Goal: Information Seeking & Learning: Learn about a topic

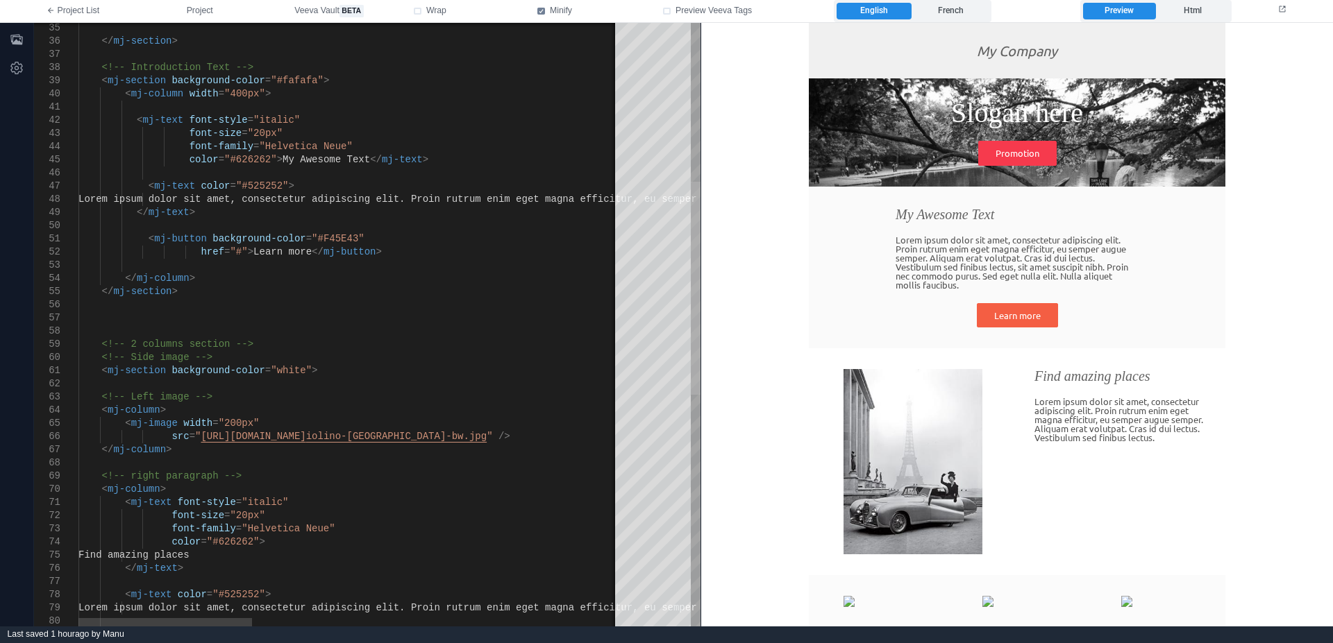
drag, startPoint x: 1393, startPoint y: 350, endPoint x: 720, endPoint y: 129, distance: 707.9
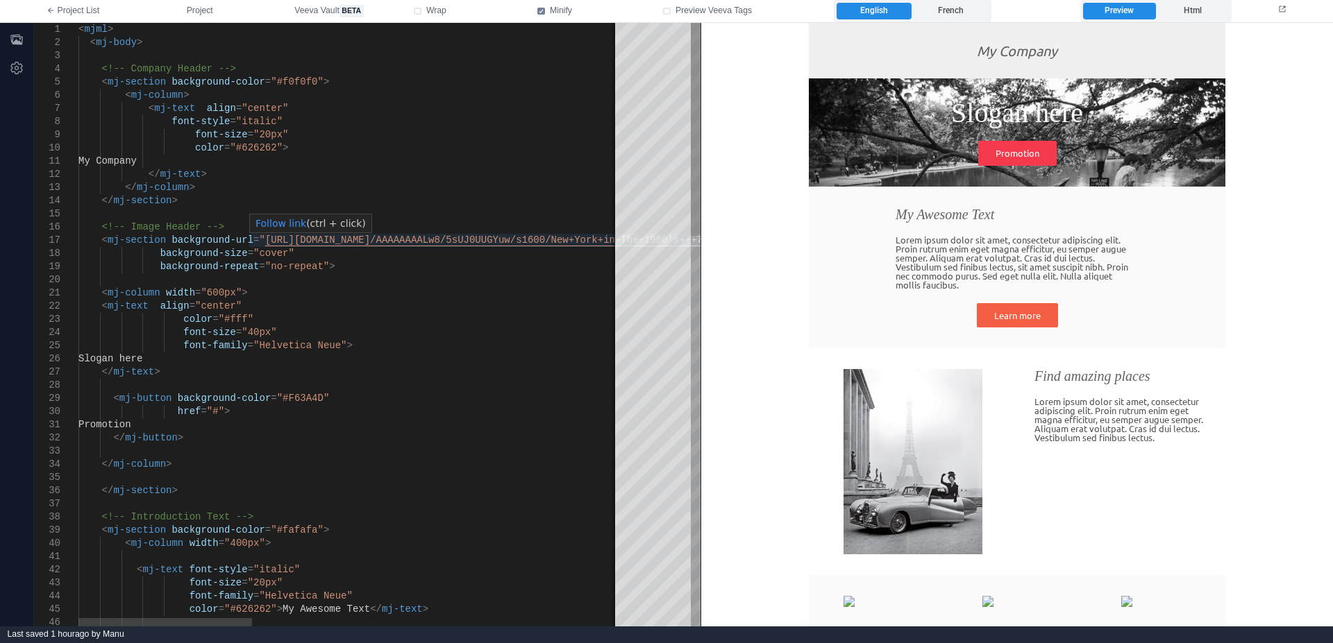
click at [370, 240] on span "[URL][DOMAIN_NAME]" at bounding box center [317, 240] width 105 height 11
click at [398, 267] on div "background-repeat = "no-repeat" >" at bounding box center [922, 266] width 1689 height 13
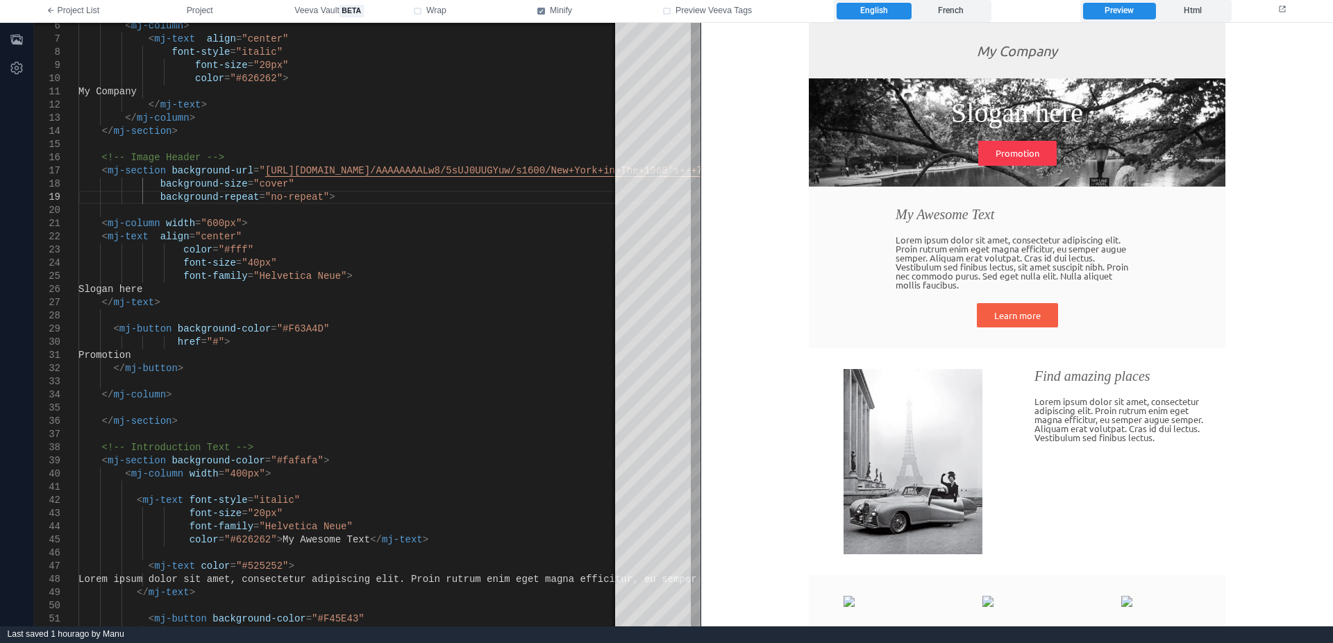
click at [1023, 151] on link "Promotion" at bounding box center [1017, 152] width 78 height 25
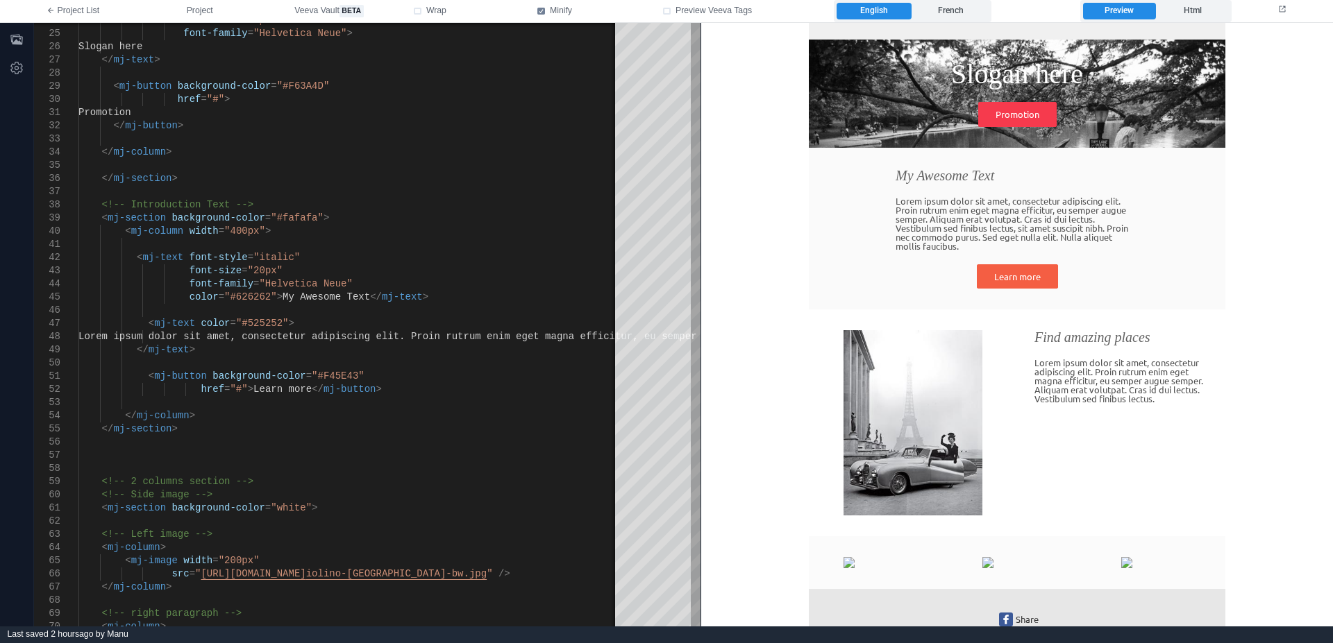
scroll to position [71, 0]
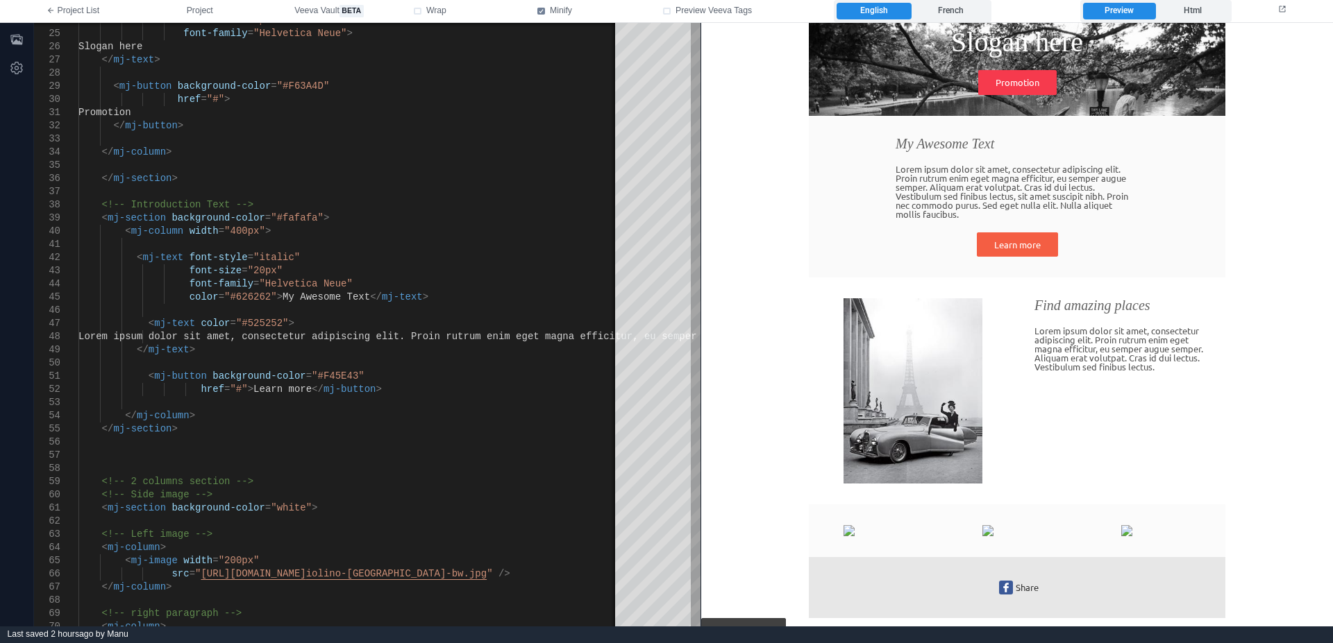
click at [1032, 236] on link "Learn more" at bounding box center [1017, 244] width 81 height 25
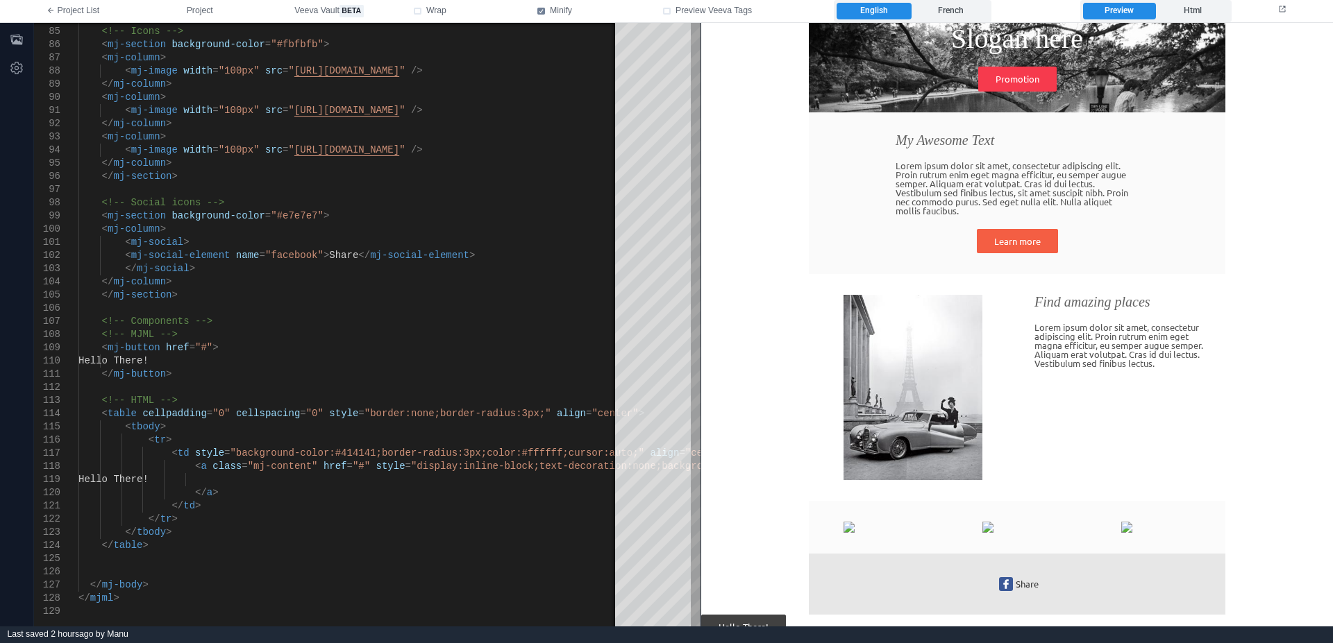
scroll to position [145, 0]
